Goal: Communication & Community: Answer question/provide support

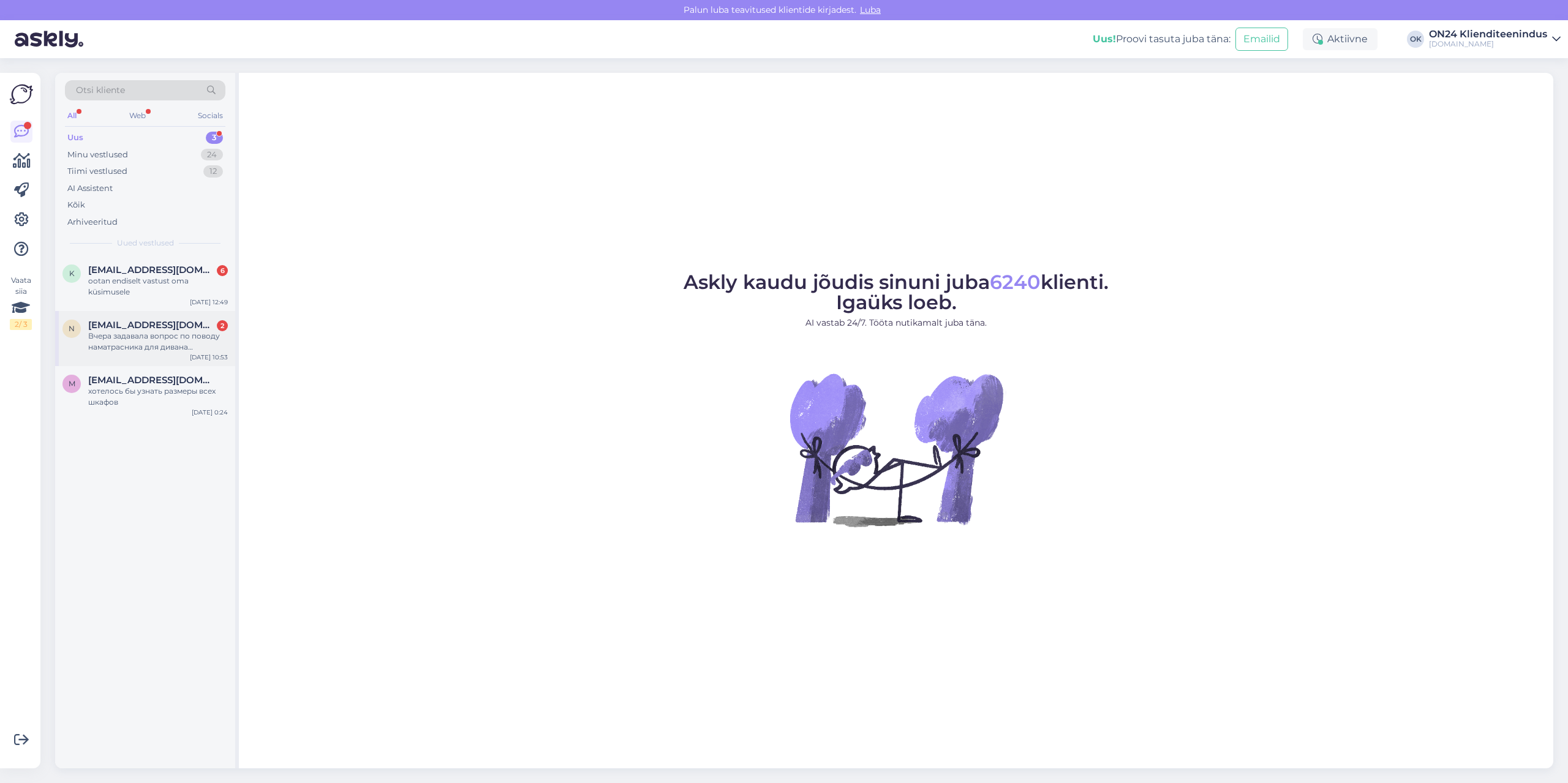
click at [188, 330] on div "Вчера задавала вопрос по поводу наматрасника для дивана Diivanvoodi [PERSON_NAM…" at bounding box center [158, 341] width 140 height 22
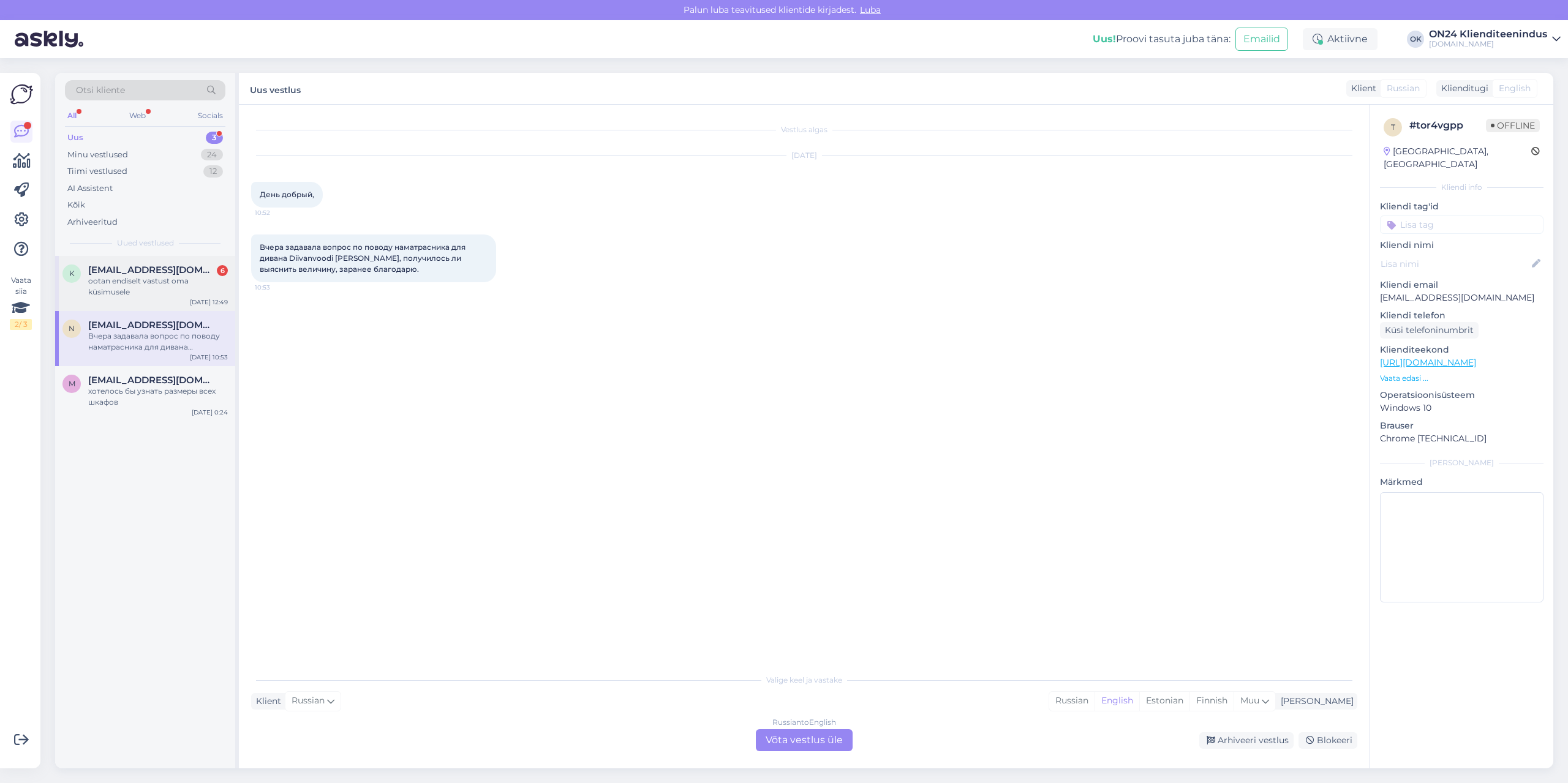
click at [142, 281] on div "ootan endiselt vastust oma küsimusele" at bounding box center [158, 286] width 140 height 22
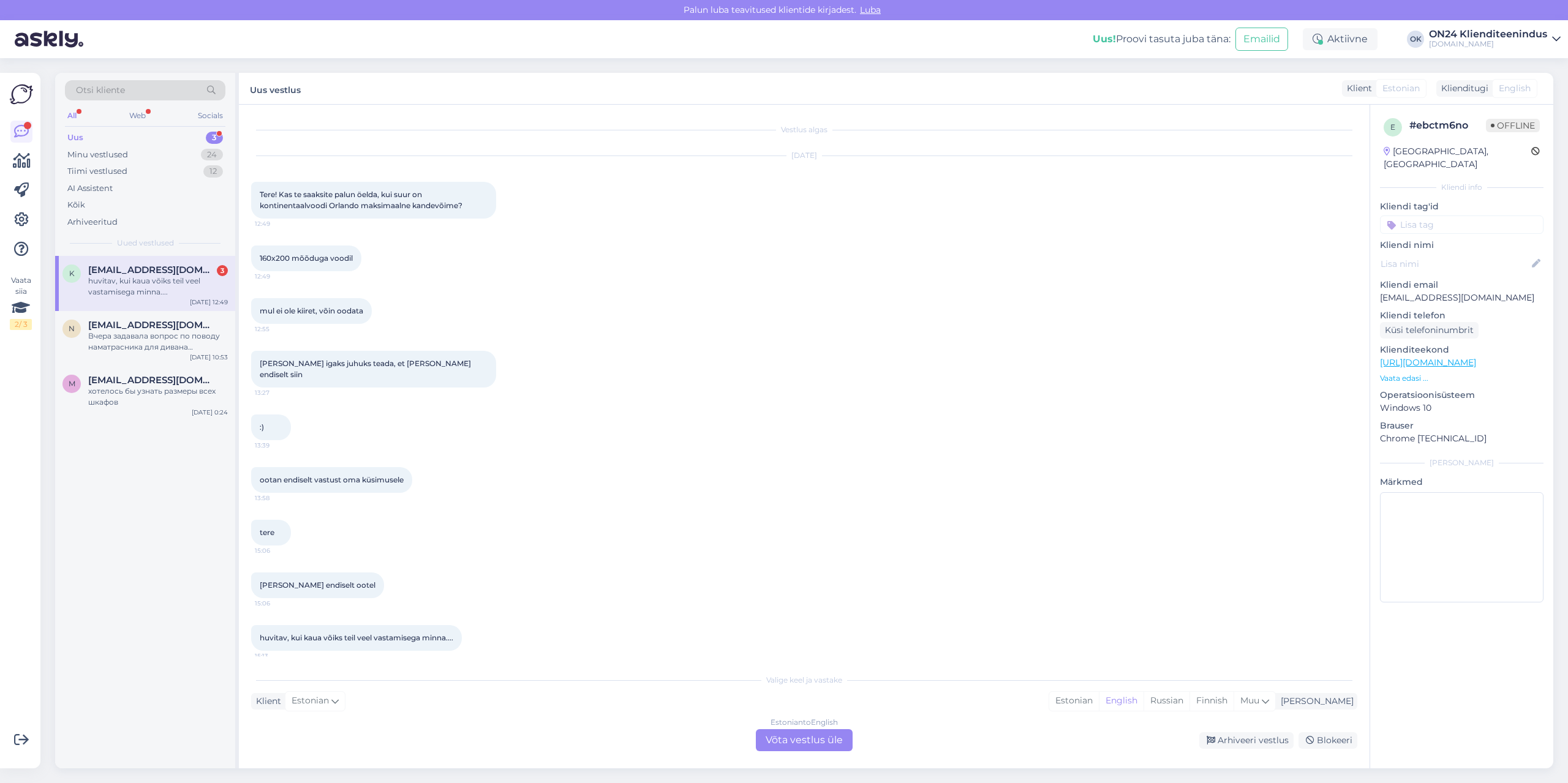
click at [117, 272] on span "[EMAIL_ADDRESS][DOMAIN_NAME]" at bounding box center [152, 270] width 127 height 11
click at [149, 368] on div "m [EMAIL_ADDRESS][DOMAIN_NAME] хотелось бы узнать размеры всех шкафов [DATE] 0:…" at bounding box center [145, 394] width 180 height 55
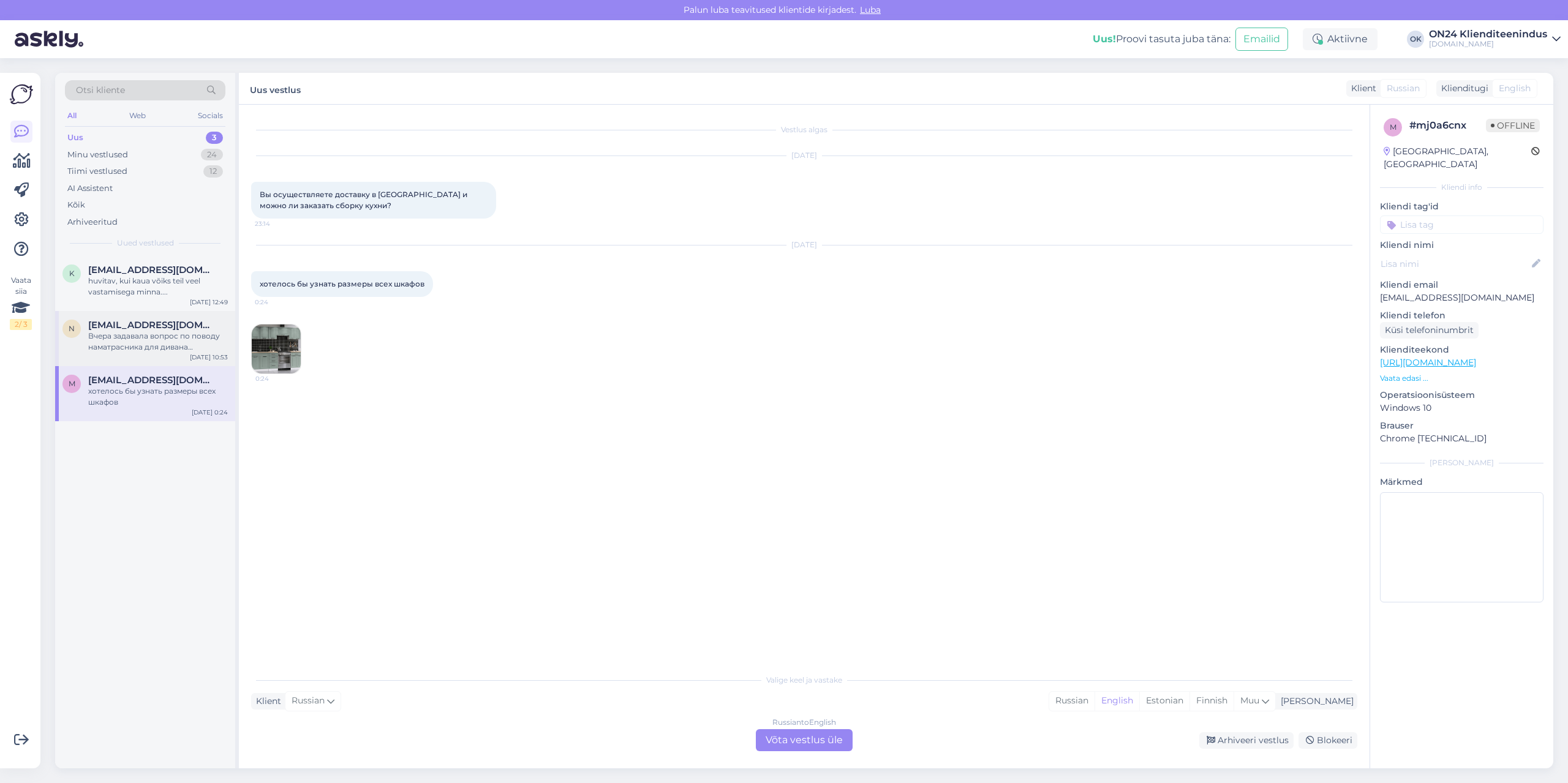
click at [146, 338] on div "Вчера задавала вопрос по поводу наматрасника для дивана Diivanvoodi [PERSON_NAM…" at bounding box center [158, 341] width 140 height 22
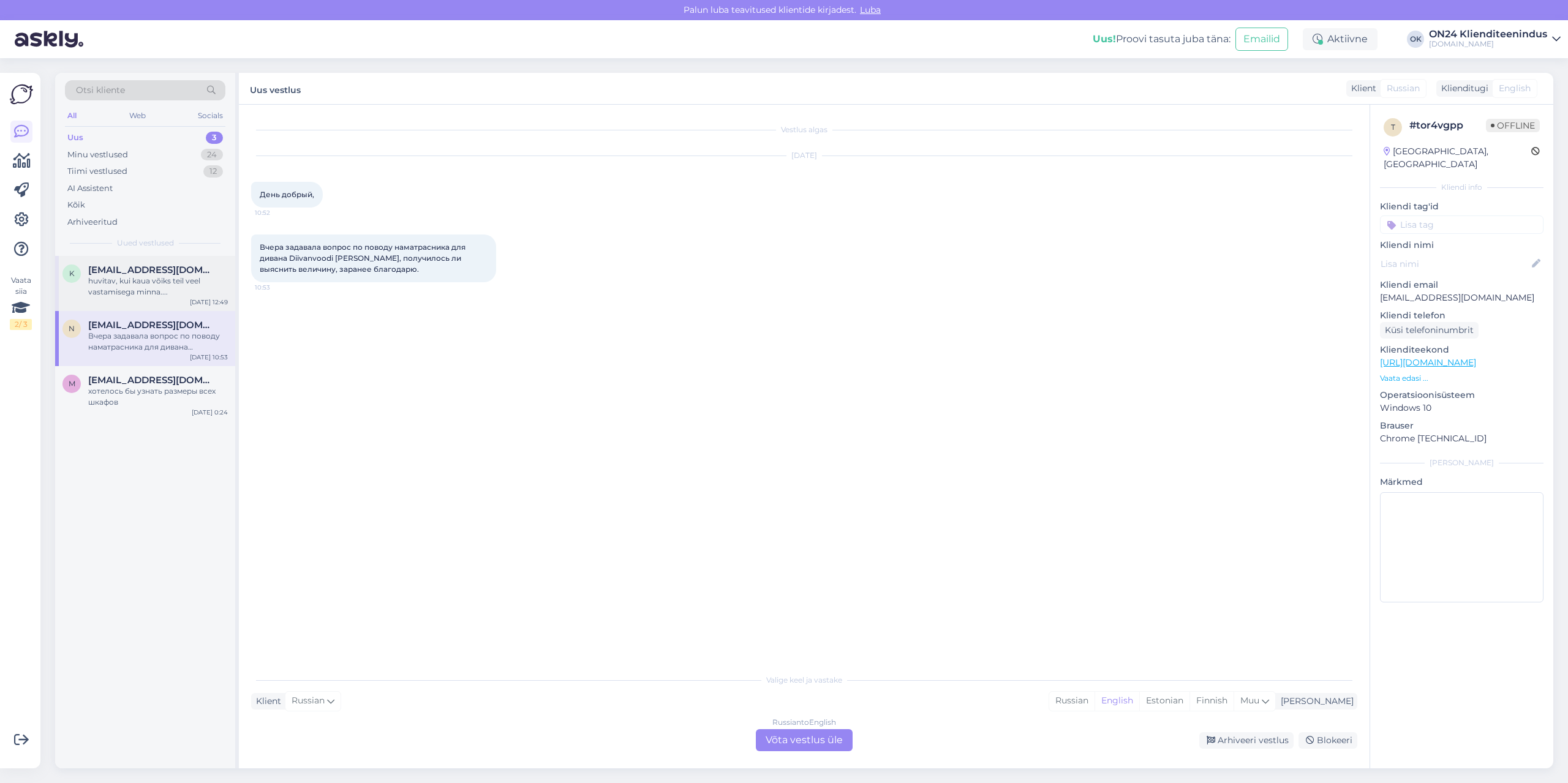
click at [160, 283] on div "huvitav, kui kaua võiks teil veel vastamisega minna...." at bounding box center [158, 286] width 140 height 22
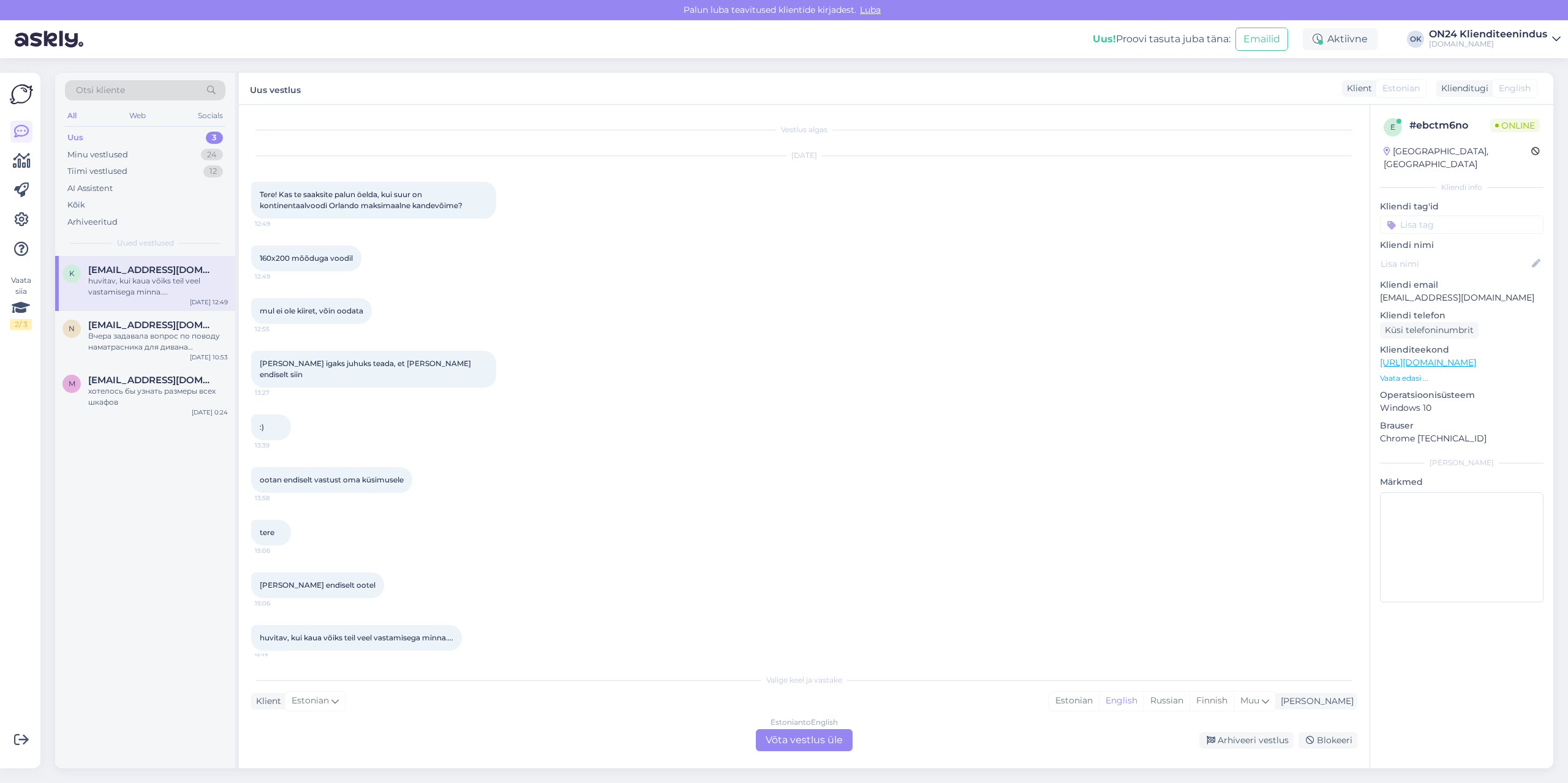
click at [196, 284] on div "huvitav, kui kaua võiks teil veel vastamisega minna...." at bounding box center [158, 286] width 140 height 22
click at [169, 330] on div "Вчера задавала вопрос по поводу наматрасника для дивана Diivanvoodi [PERSON_NAM…" at bounding box center [158, 341] width 140 height 22
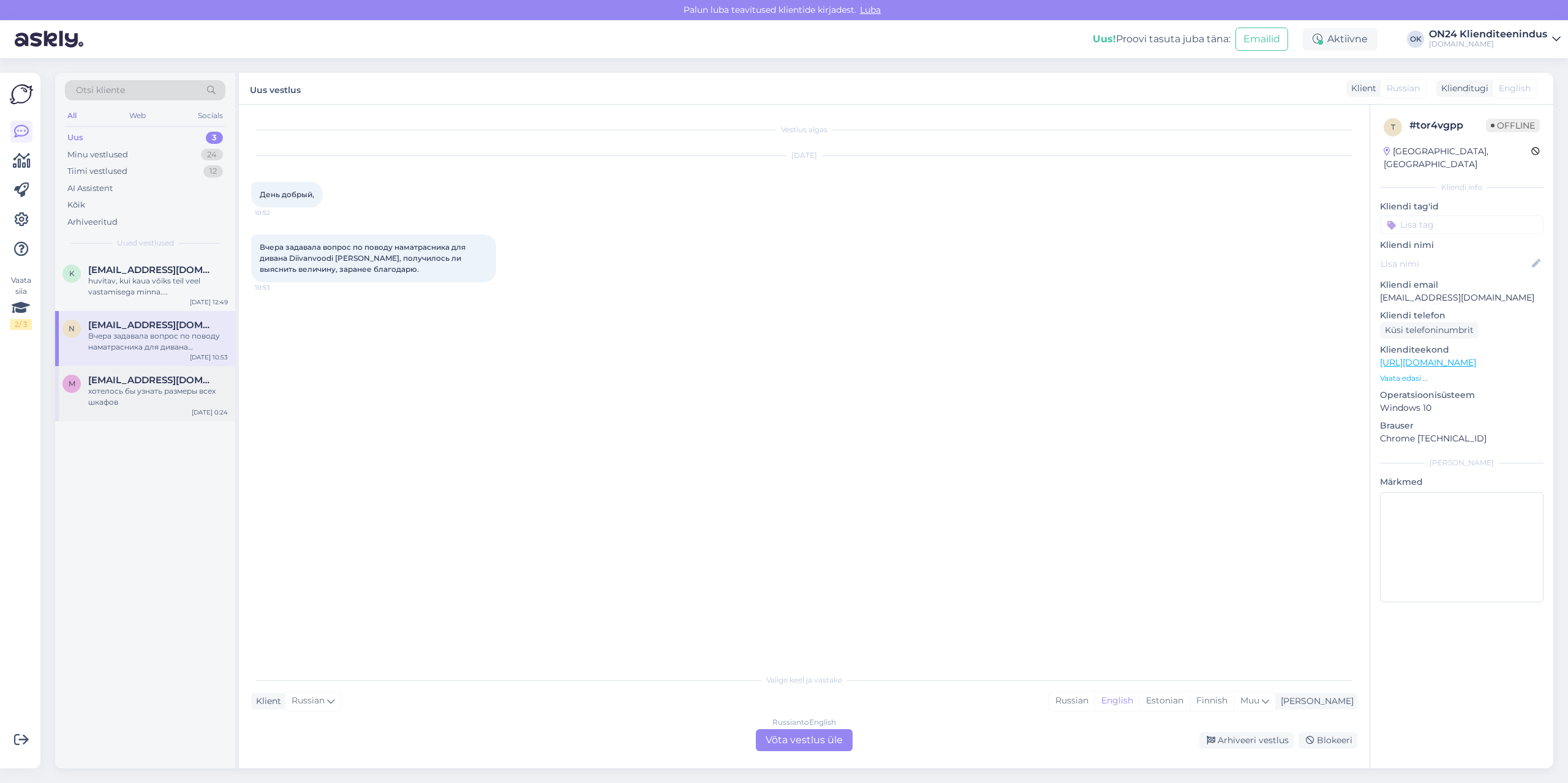
click at [177, 395] on div "хотелось бы узнать размеры всех шкафов" at bounding box center [158, 397] width 140 height 22
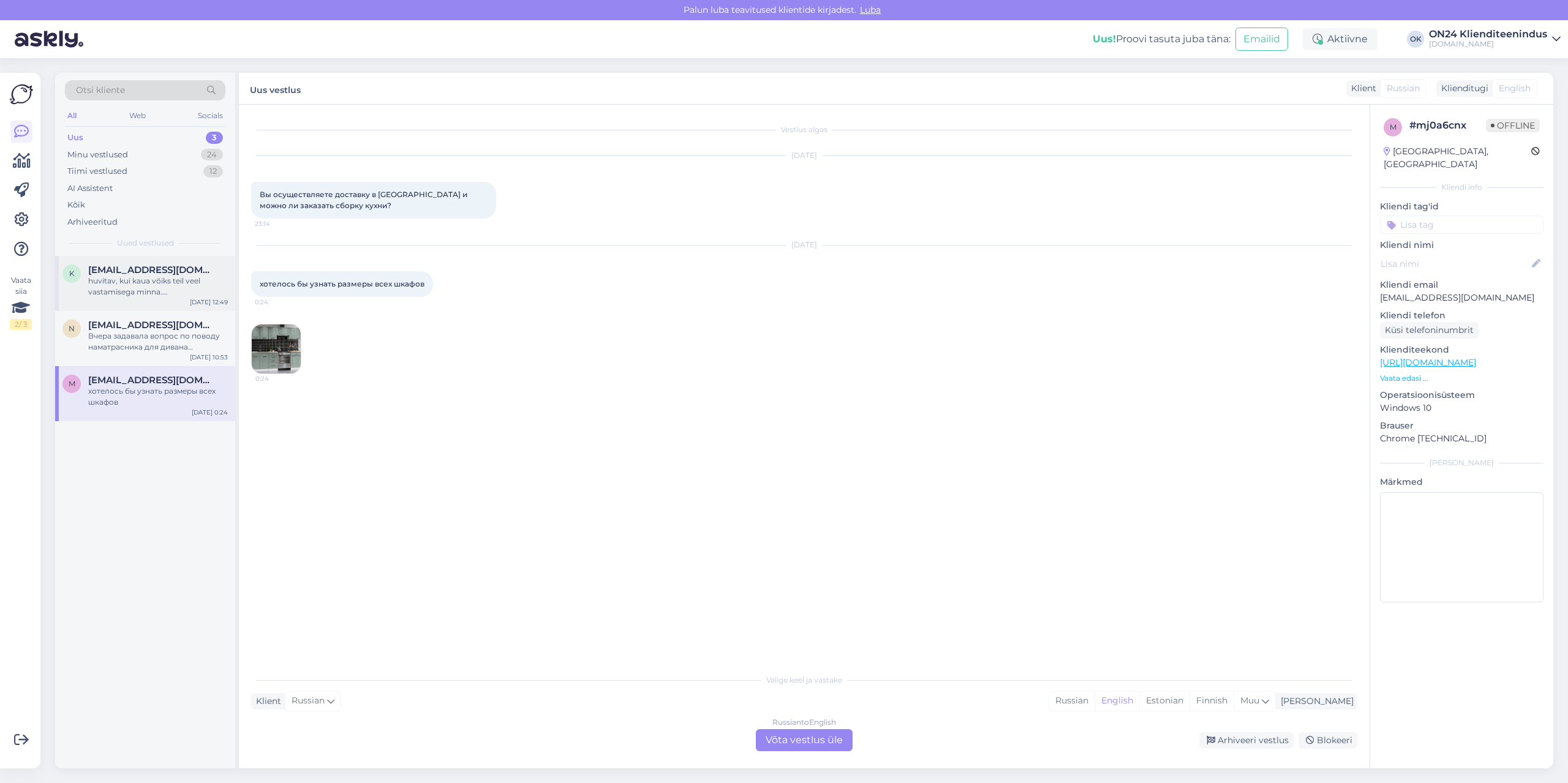
click at [161, 302] on div "k [EMAIL_ADDRESS][DOMAIN_NAME] huvitav, kui kaua võiks teil veel vastamisega mi…" at bounding box center [145, 284] width 180 height 55
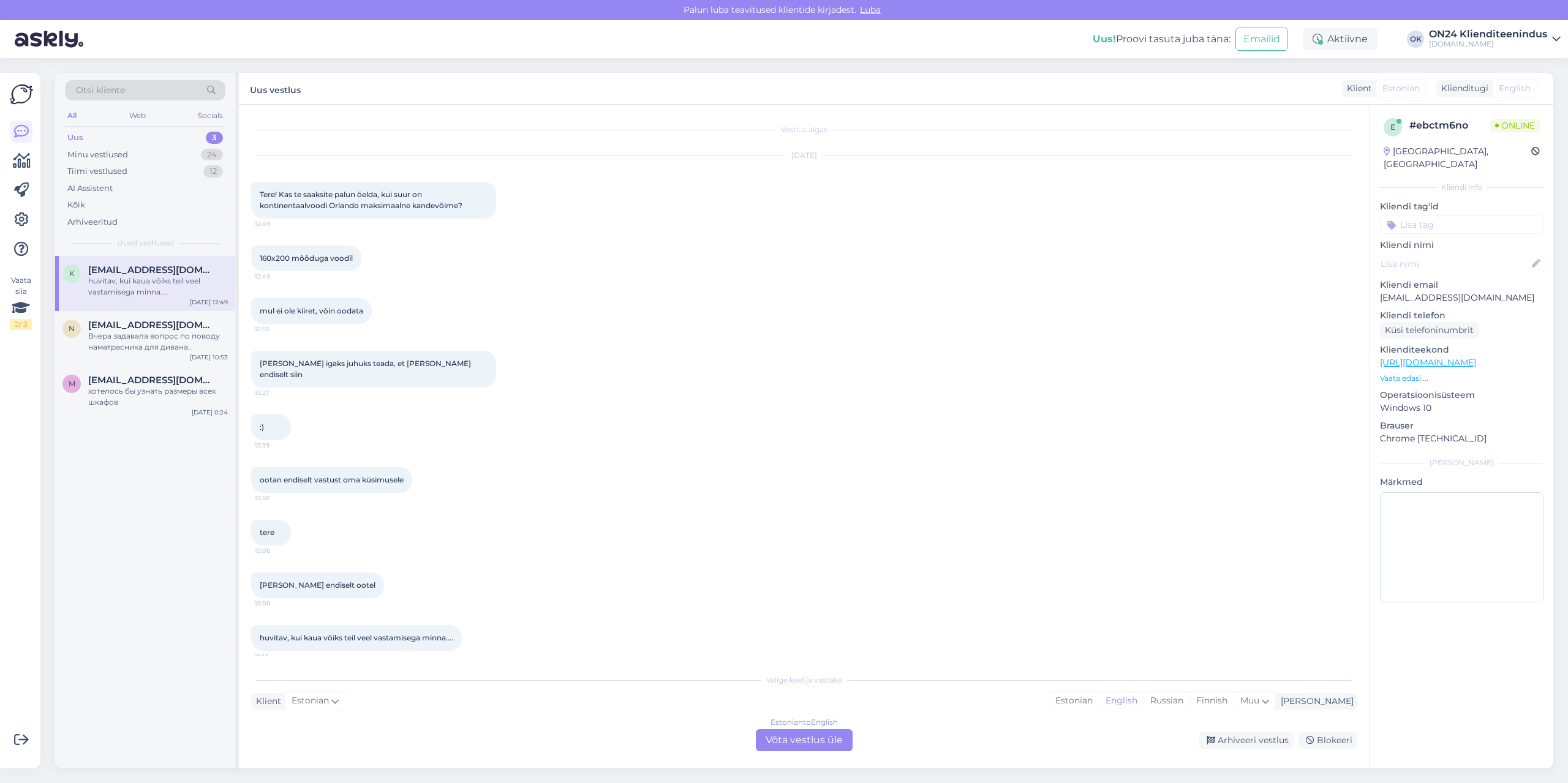
click at [1407, 373] on p "Vaata edasi ..." at bounding box center [1462, 378] width 164 height 11
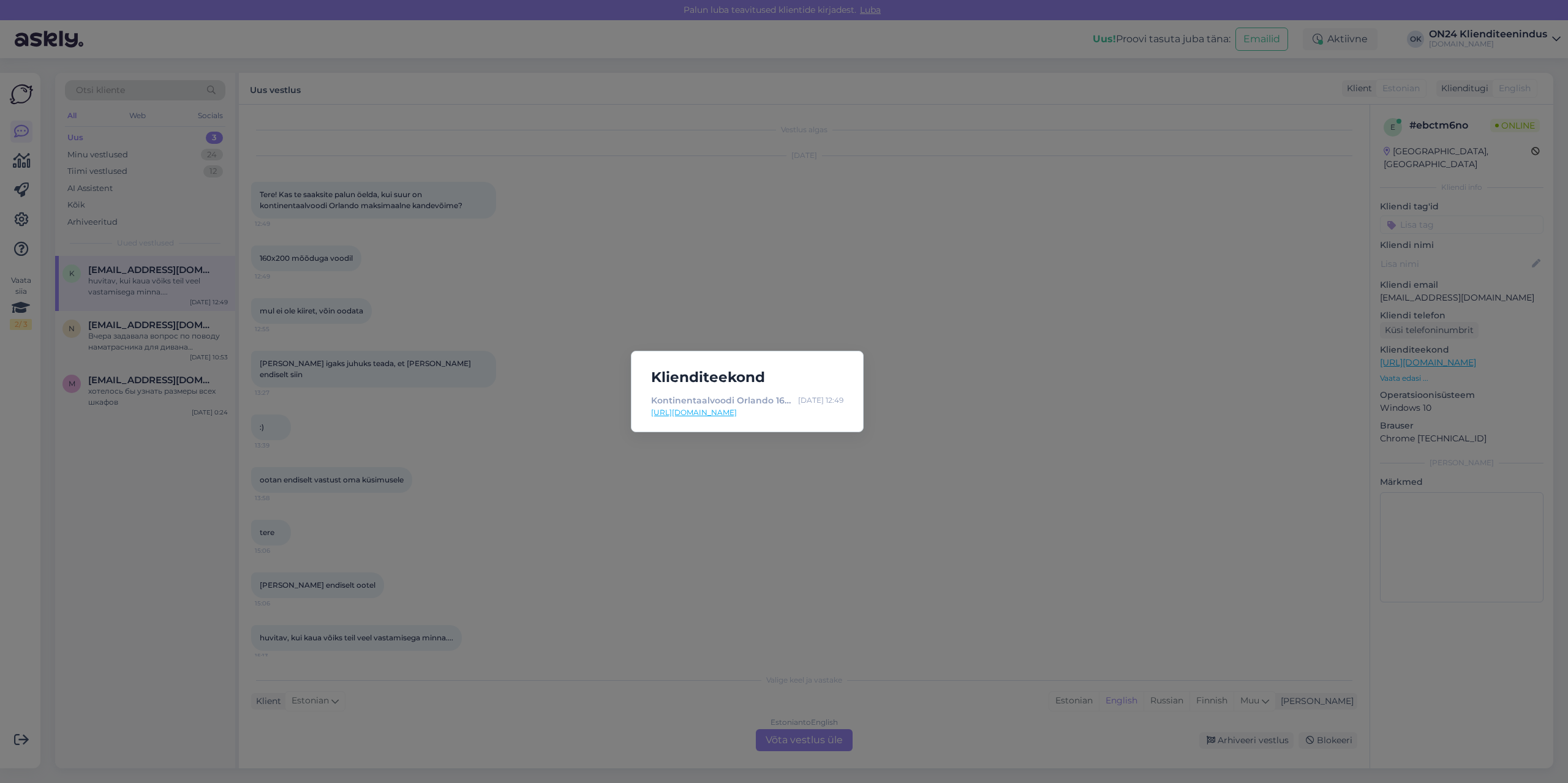
click at [788, 415] on link "[URL][DOMAIN_NAME]" at bounding box center [747, 413] width 192 height 11
click at [581, 257] on div "Klienditeekond Kontinentaalvoodi Orlando 160x200 cm MN-403601 - [DOMAIN_NAME] S…" at bounding box center [784, 392] width 1568 height 783
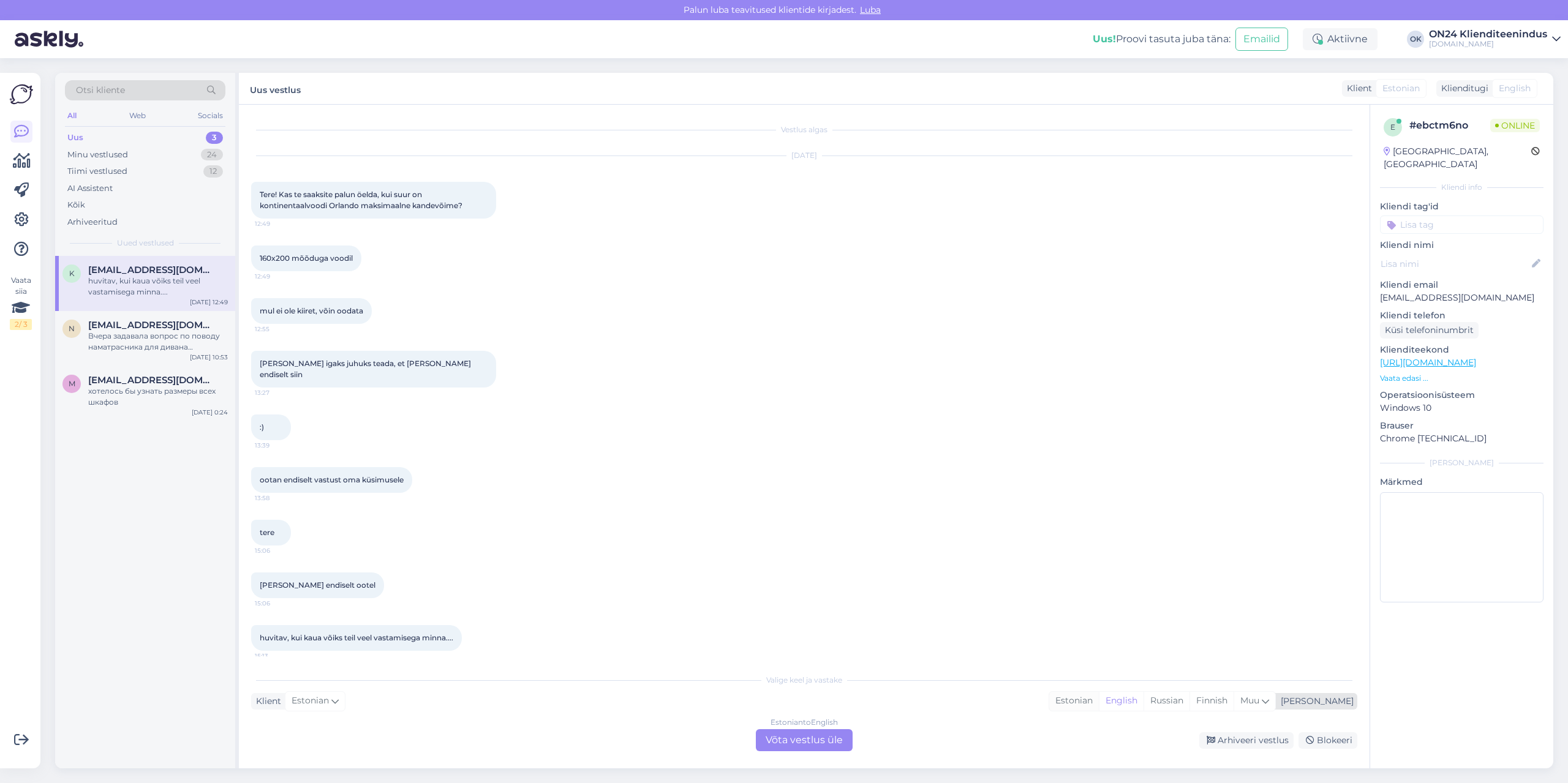
click at [1099, 699] on div "Estonian" at bounding box center [1074, 701] width 50 height 18
click at [821, 742] on div "Estonian to Estonian Võta vestlus üle" at bounding box center [804, 740] width 97 height 22
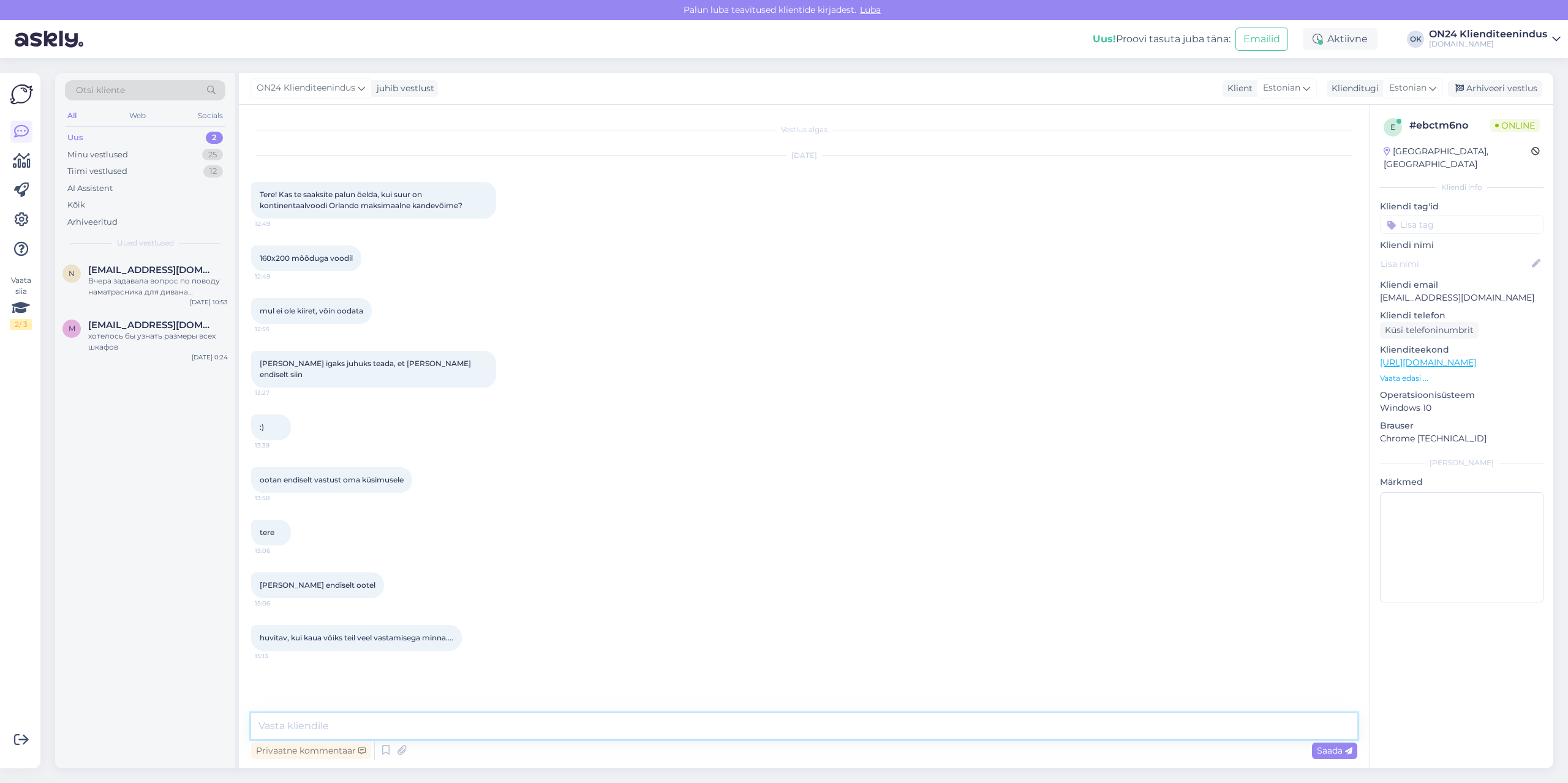
click at [708, 727] on textarea at bounding box center [804, 726] width 1106 height 26
type textarea "Tere! 80 kg ühe inimese kohta."
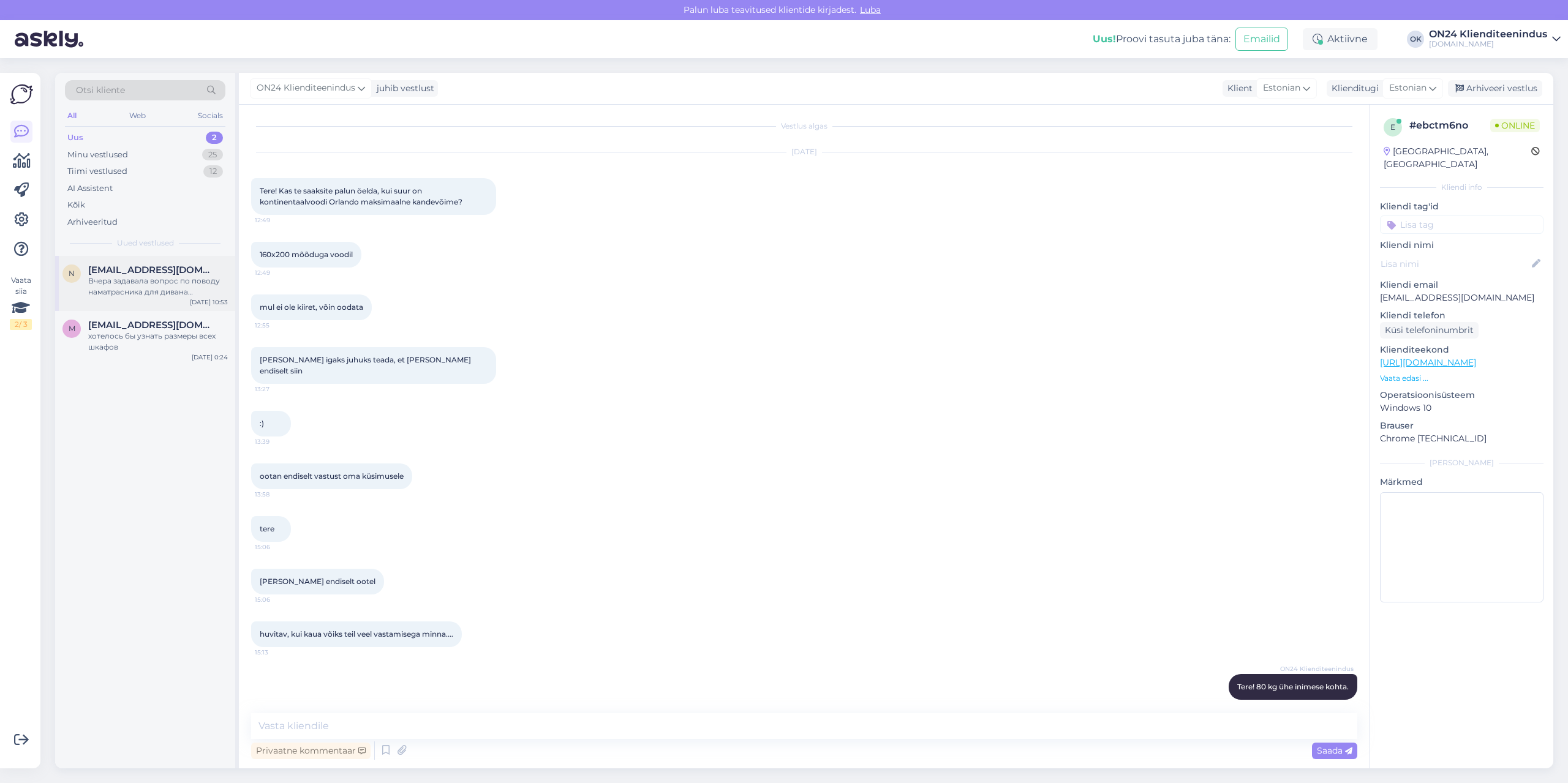
click at [111, 284] on div "Вчера задавала вопрос по поводу наматрасника для дивана Diivanvoodi [PERSON_NAM…" at bounding box center [158, 286] width 140 height 22
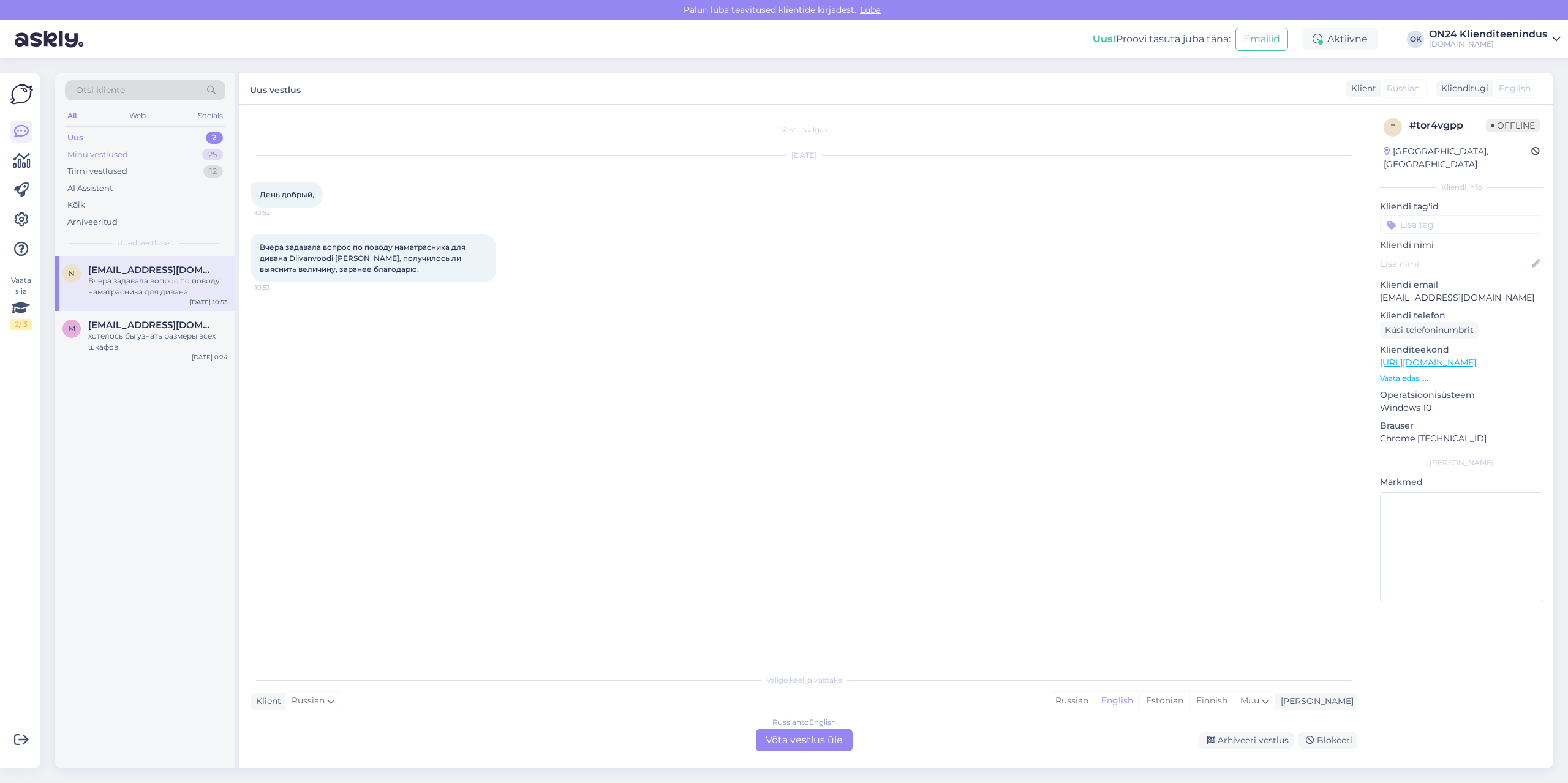
click at [130, 154] on div "Minu vestlused 25" at bounding box center [145, 154] width 161 height 17
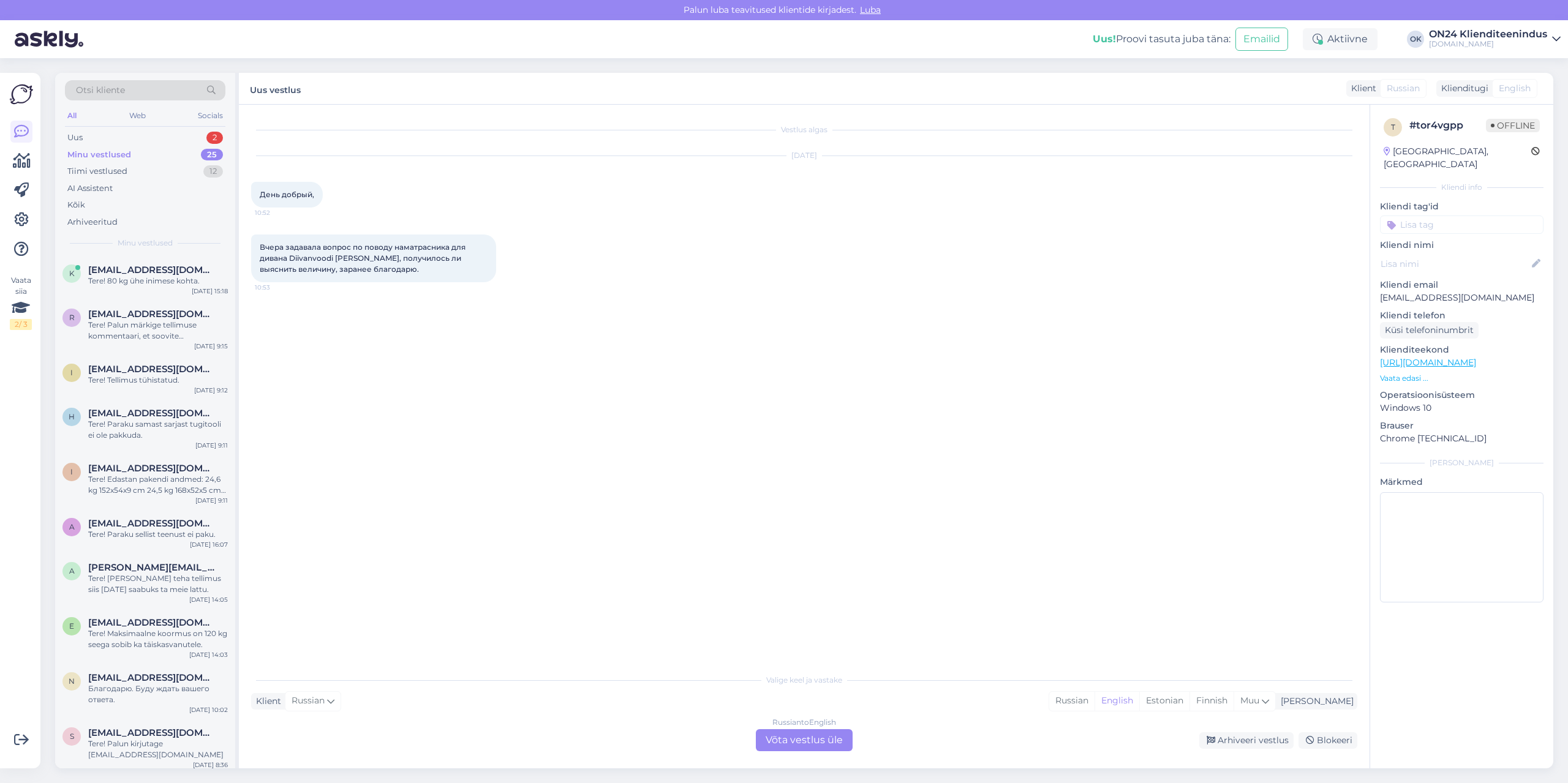
click at [134, 147] on div "Minu vestlused 25" at bounding box center [145, 154] width 161 height 17
click at [160, 273] on span "[EMAIL_ADDRESS][DOMAIN_NAME]" at bounding box center [152, 270] width 127 height 11
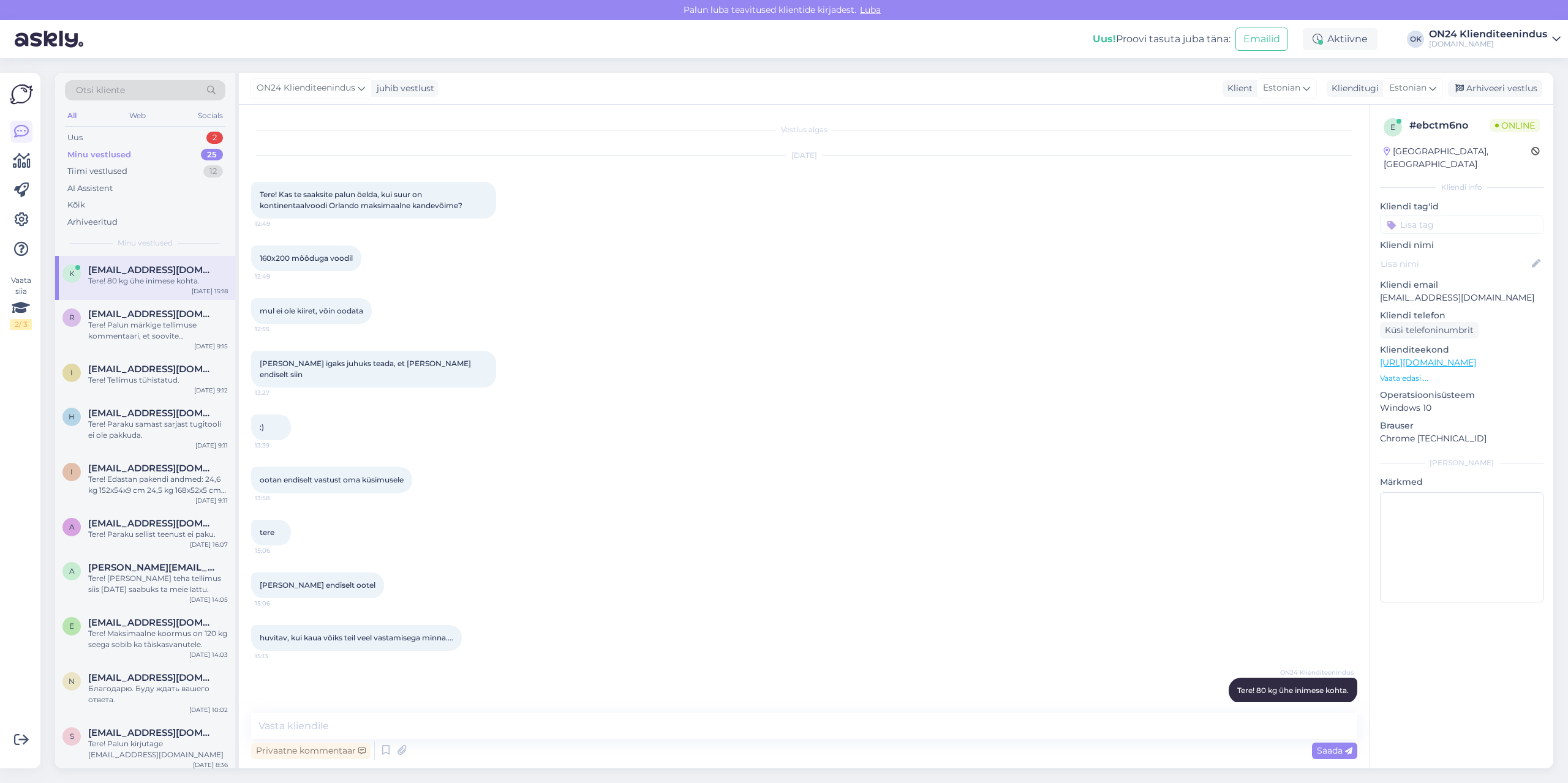
click at [1410, 373] on p "Vaata edasi ..." at bounding box center [1462, 378] width 164 height 11
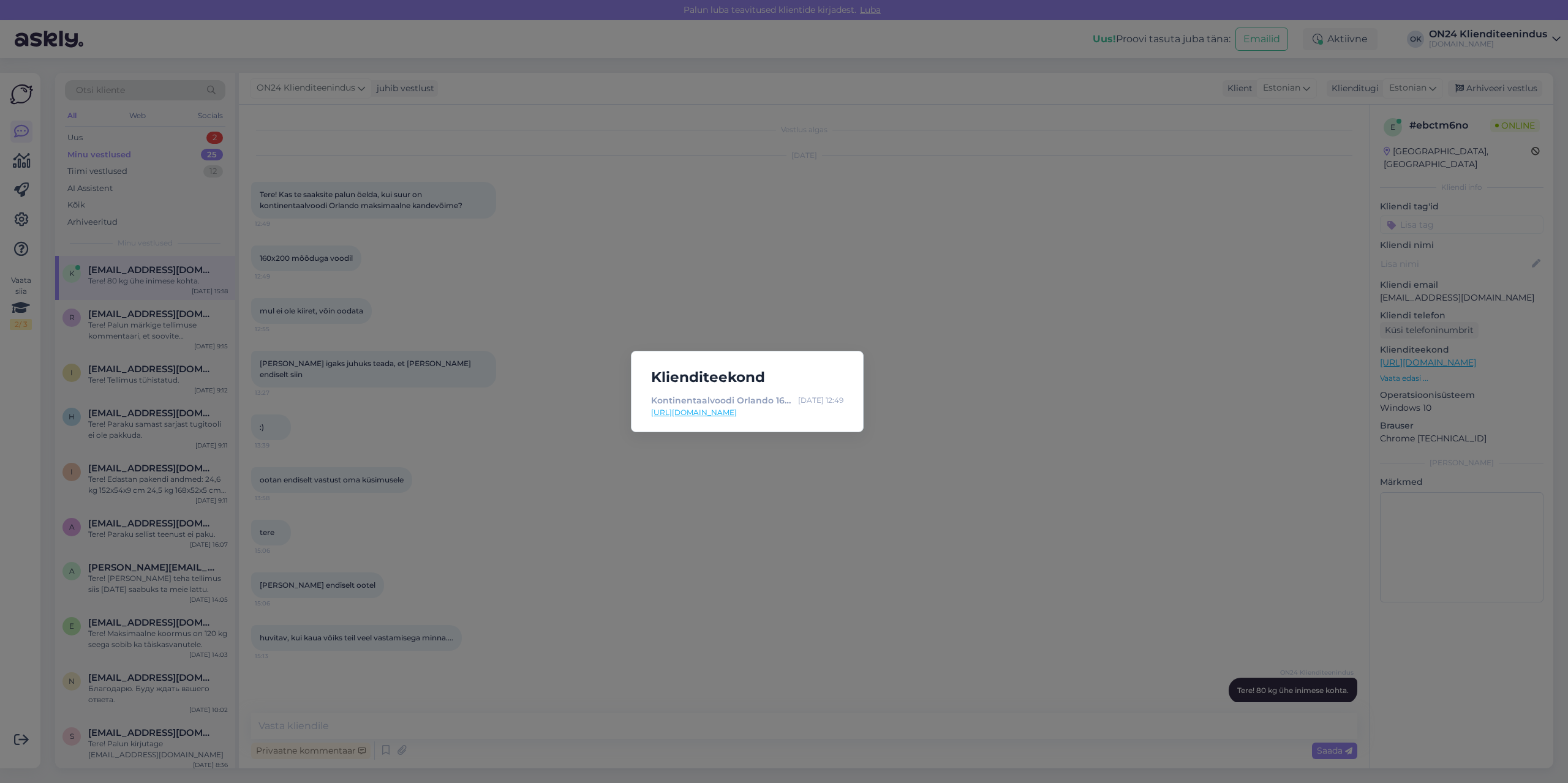
click at [709, 414] on link "[URL][DOMAIN_NAME]" at bounding box center [747, 413] width 192 height 11
click at [534, 214] on div "Klienditeekond Kontinentaalvoodi Orlando 160x200 cm MN-403601 - [DOMAIN_NAME] S…" at bounding box center [784, 392] width 1568 height 783
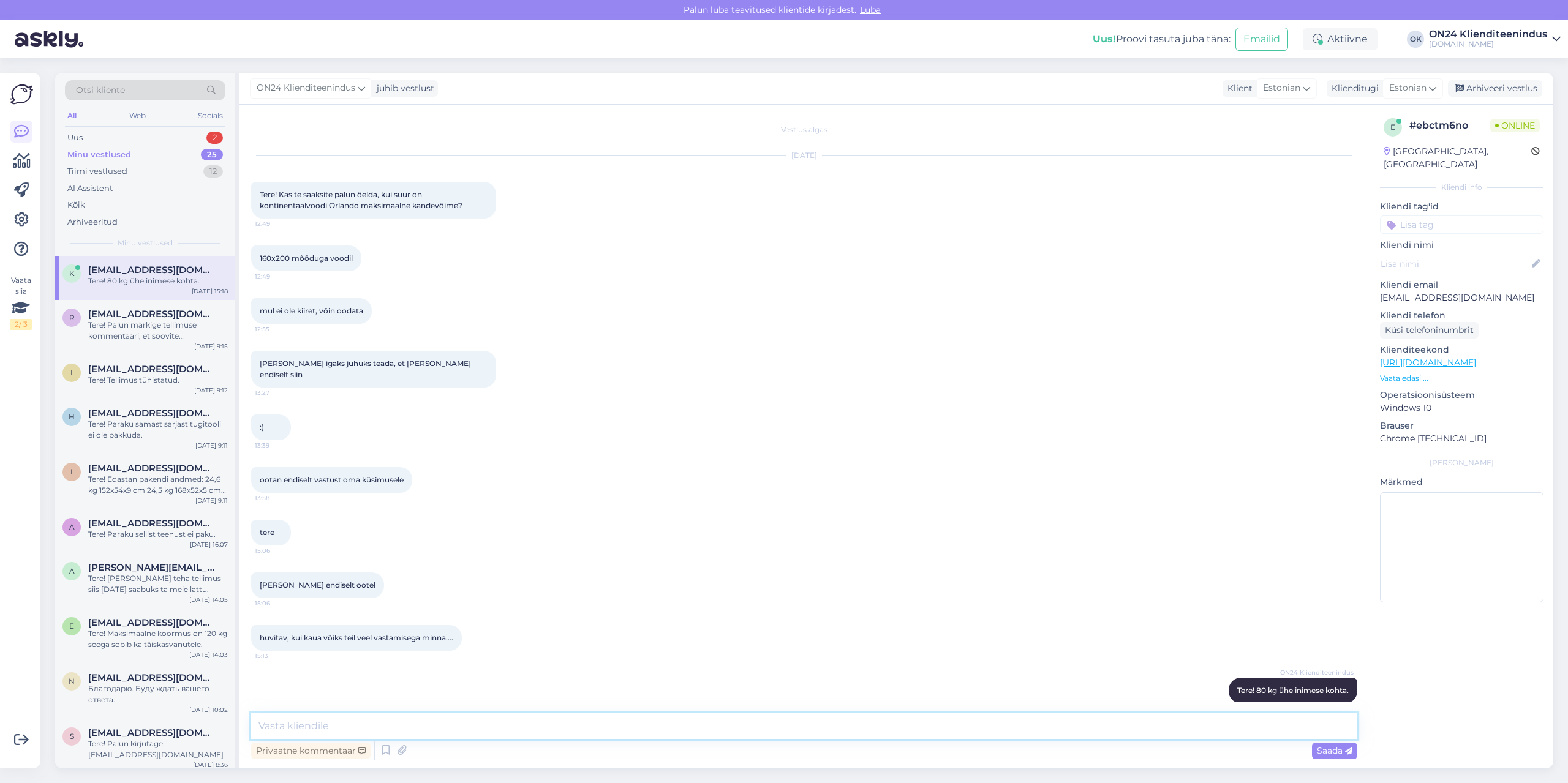
click at [297, 729] on textarea at bounding box center [804, 726] width 1106 height 26
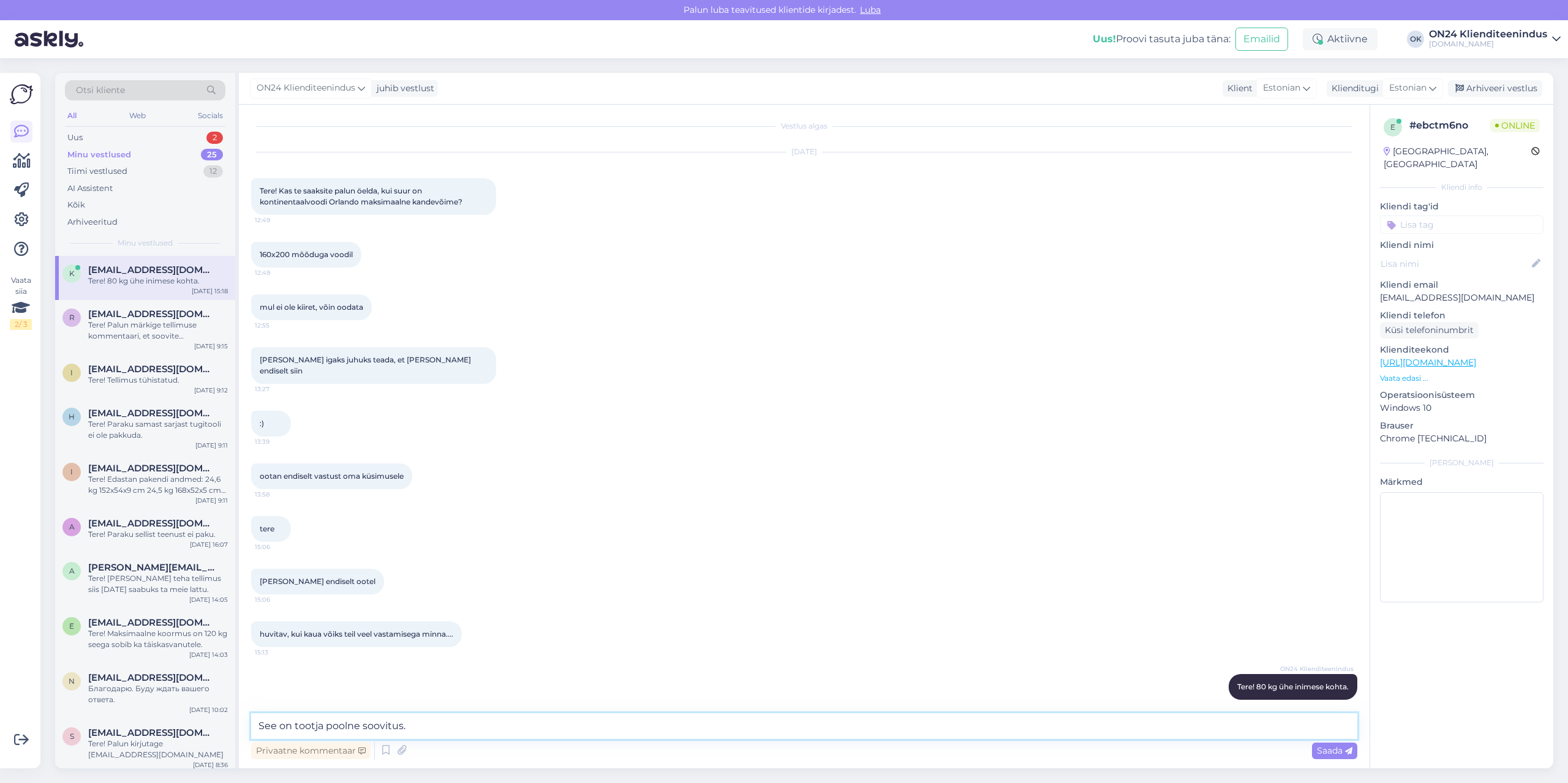
type textarea "See on tootja poolne soovitus."
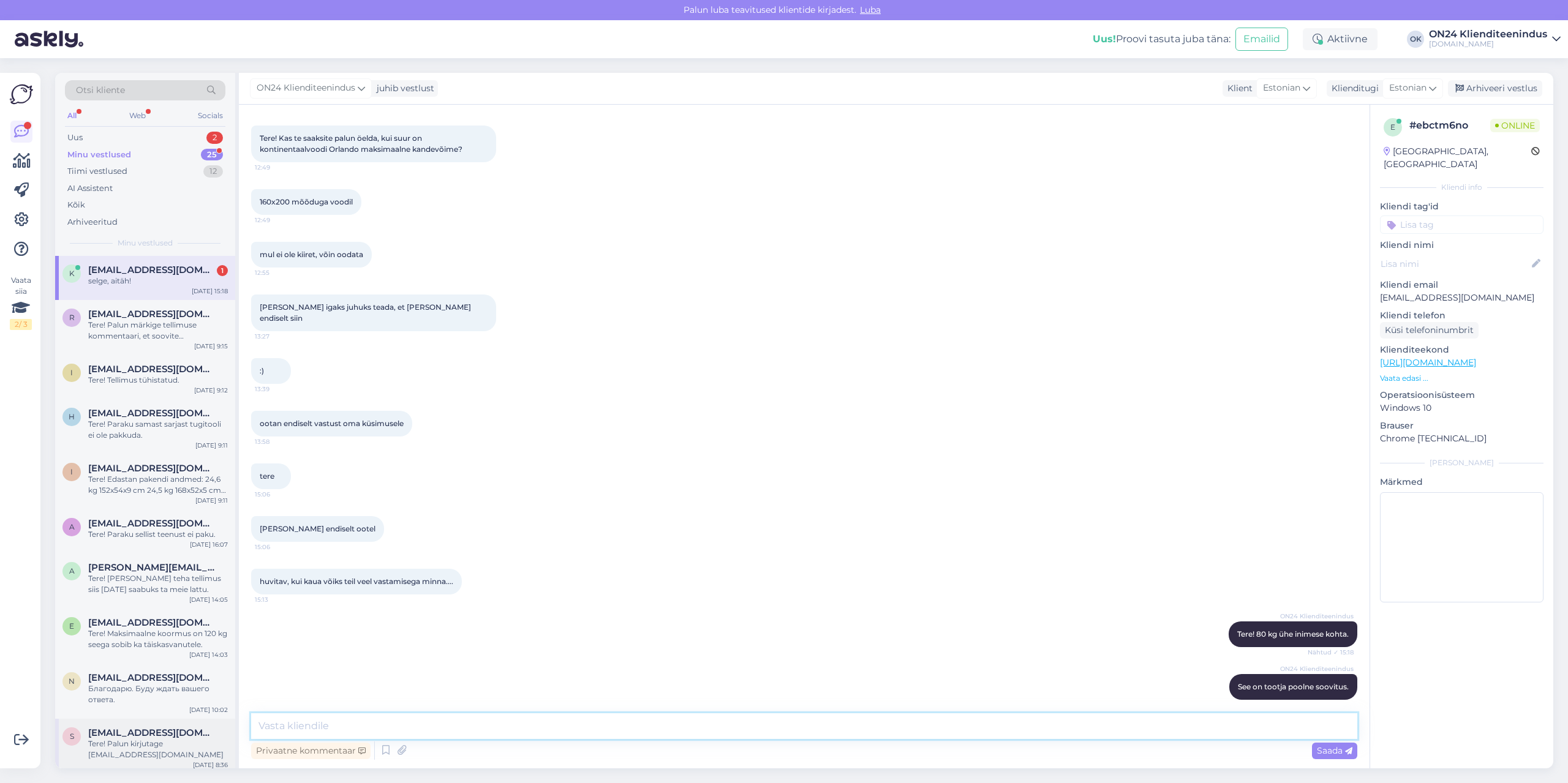
scroll to position [109, 0]
